Goal: Navigation & Orientation: Find specific page/section

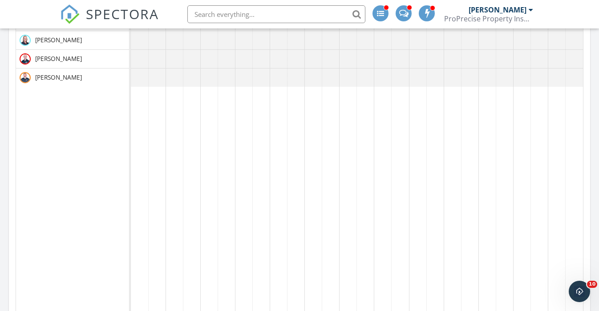
scroll to position [833, 599]
click at [134, 7] on span "SPECTORA" at bounding box center [122, 13] width 73 height 19
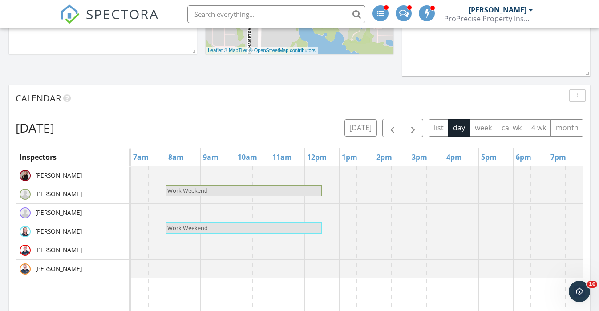
scroll to position [833, 599]
